Goal: Task Accomplishment & Management: Manage account settings

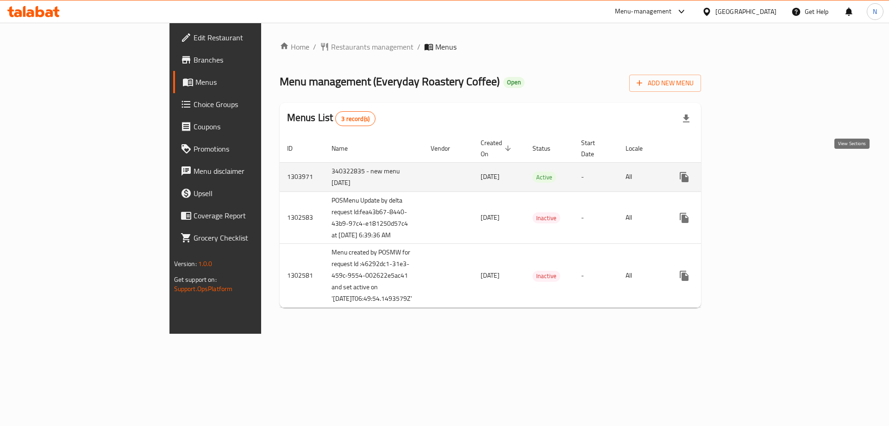
click at [757, 171] on icon "enhanced table" at bounding box center [751, 176] width 11 height 11
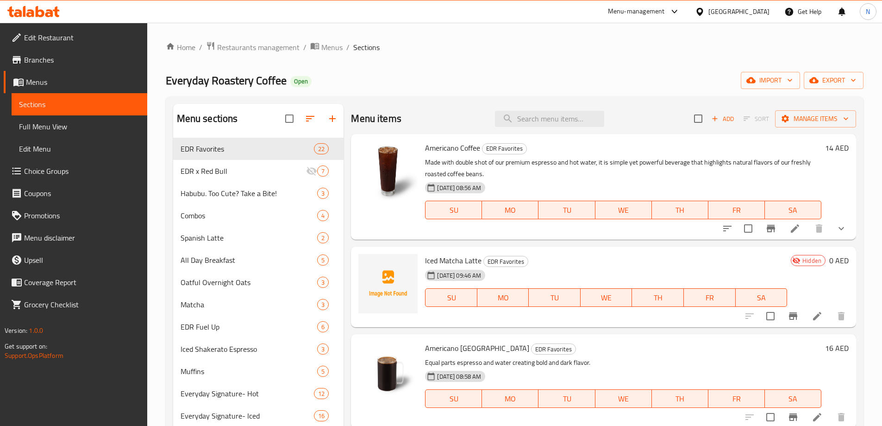
click at [55, 171] on span "Choice Groups" at bounding box center [82, 170] width 116 height 11
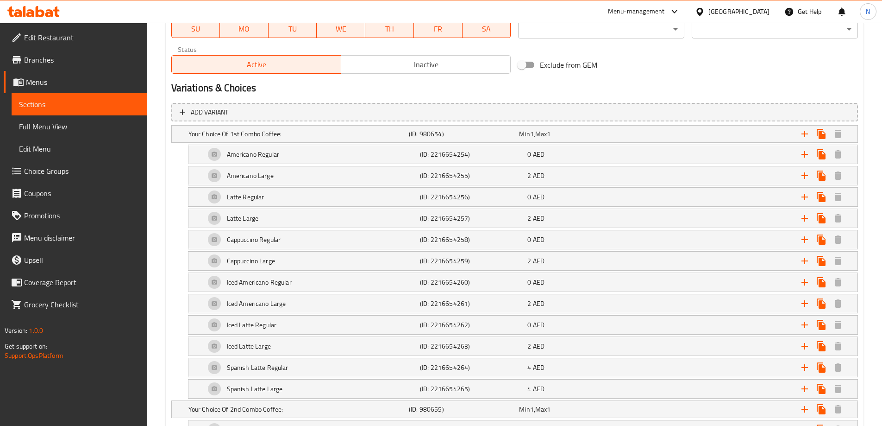
scroll to position [271, 0]
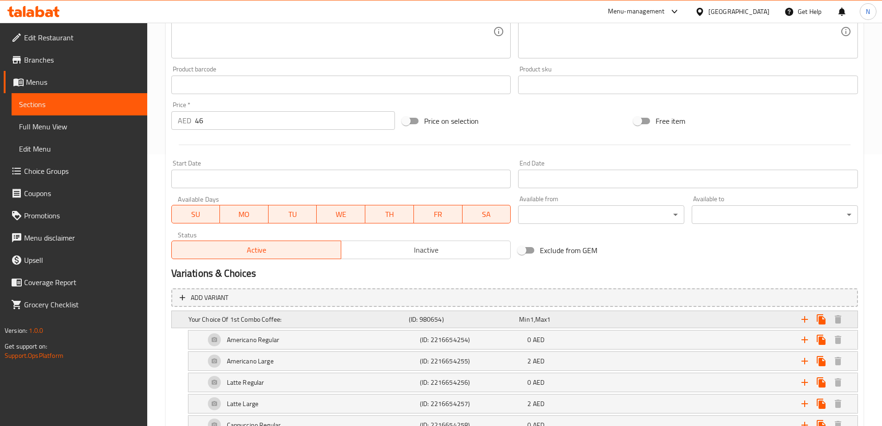
click at [185, 314] on div "Your Choice Of 1st Combo Coffee: (ID: 980654) Min 1 , Max 1" at bounding box center [515, 319] width 686 height 17
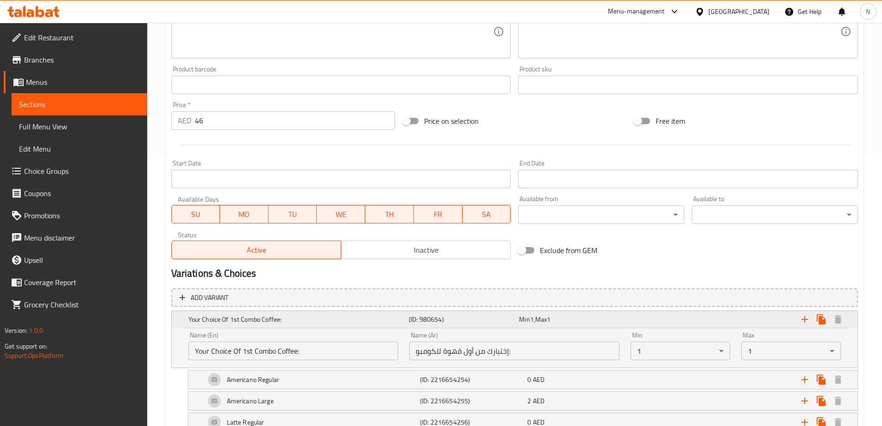
click at [185, 314] on div "Your Choice Of 1st Combo Coffee: (ID: 980654) Min 1 , Max 1" at bounding box center [515, 319] width 686 height 17
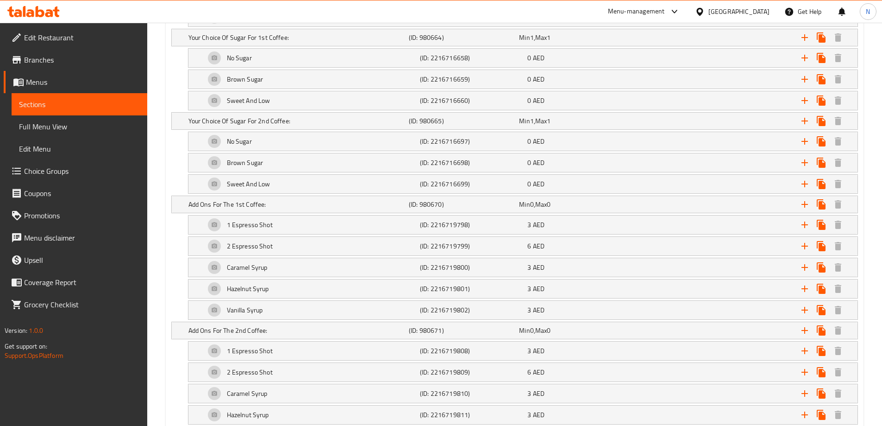
scroll to position [1475, 0]
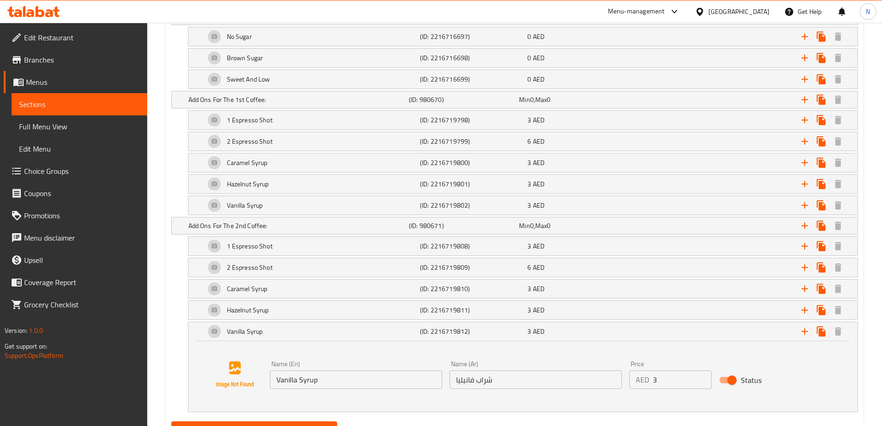
scroll to position [1546, 0]
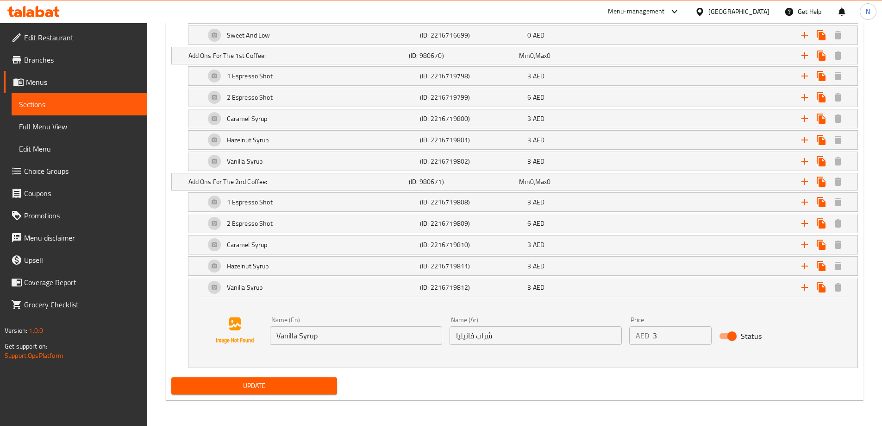
click at [374, 330] on input "Vanilla Syrup" at bounding box center [356, 335] width 172 height 19
click at [285, 382] on span "Update" at bounding box center [254, 386] width 151 height 12
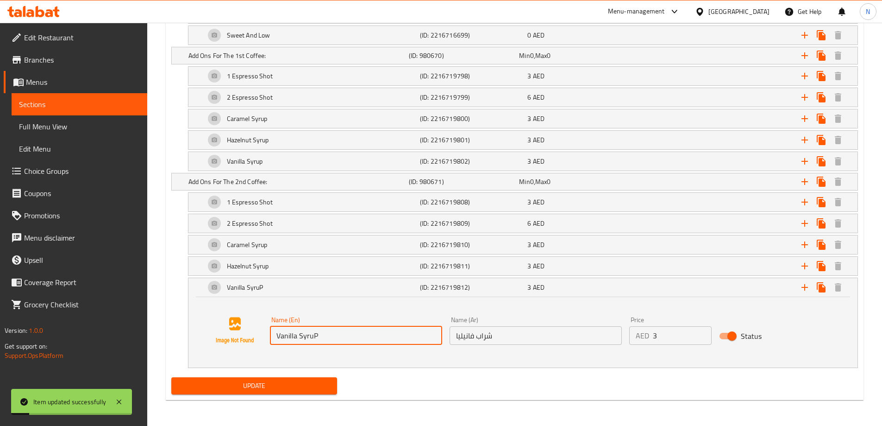
click at [324, 338] on input "Vanilla SyruP" at bounding box center [356, 335] width 172 height 19
type input "Vanilla Syrup"
click at [292, 384] on span "Update" at bounding box center [254, 386] width 151 height 12
